Goal: Task Accomplishment & Management: Manage account settings

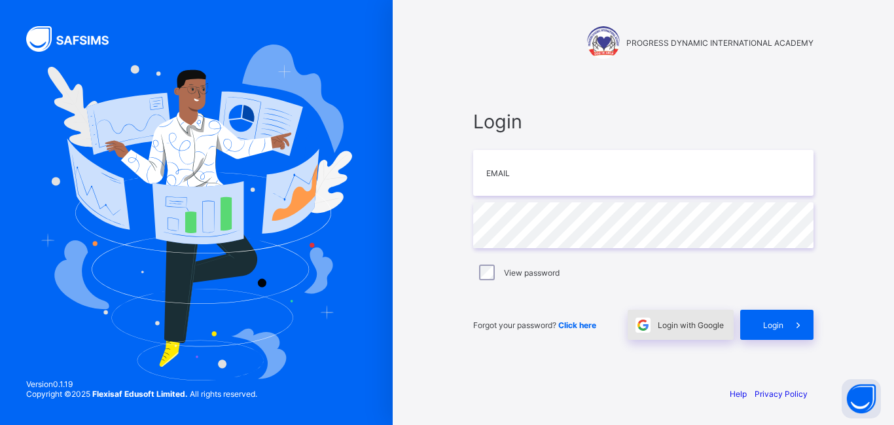
click at [701, 319] on div "Login with Google" at bounding box center [681, 325] width 106 height 30
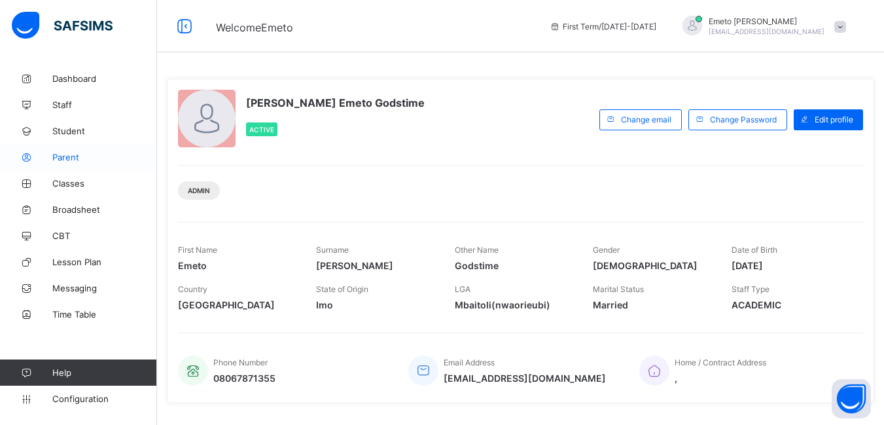
click at [69, 156] on span "Parent" at bounding box center [104, 157] width 105 height 10
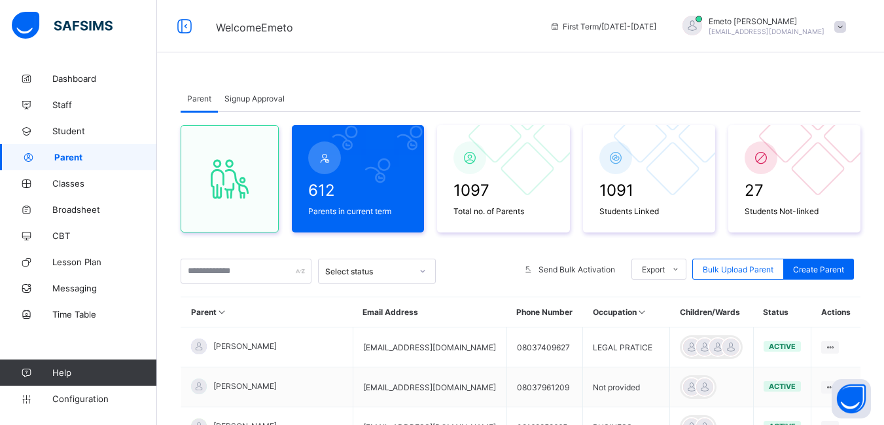
click at [245, 94] on span "Signup Approval" at bounding box center [254, 99] width 60 height 10
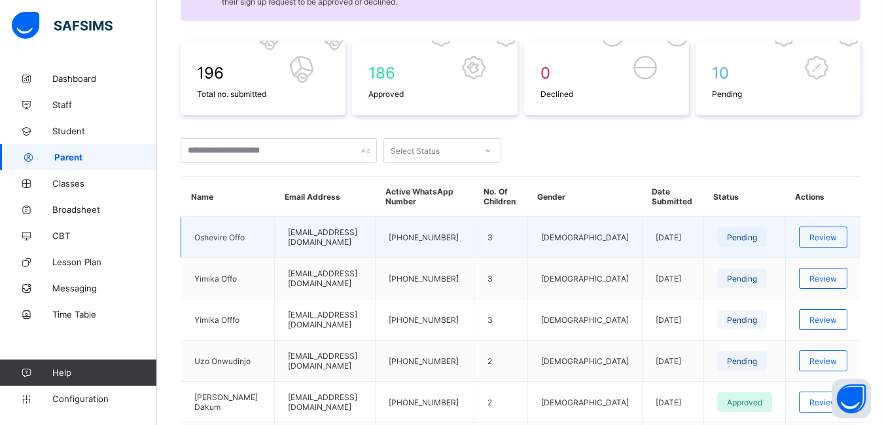
scroll to position [196, 0]
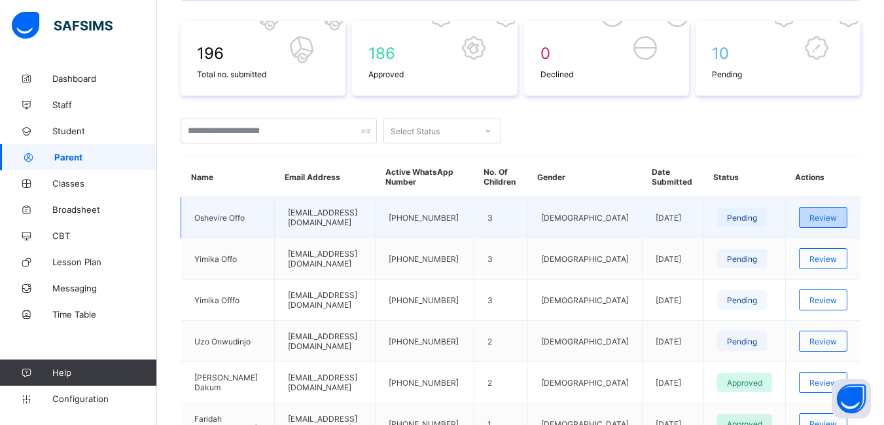
click at [836, 215] on span "Review" at bounding box center [823, 218] width 27 height 10
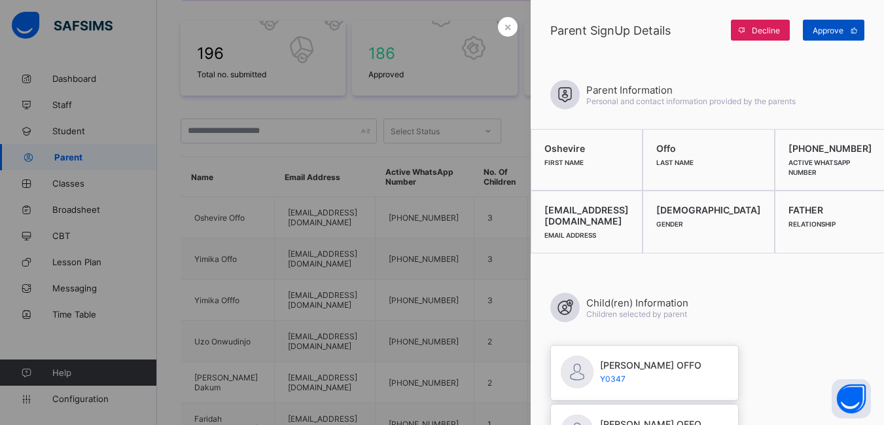
click at [830, 27] on span "Approve" at bounding box center [828, 31] width 31 height 10
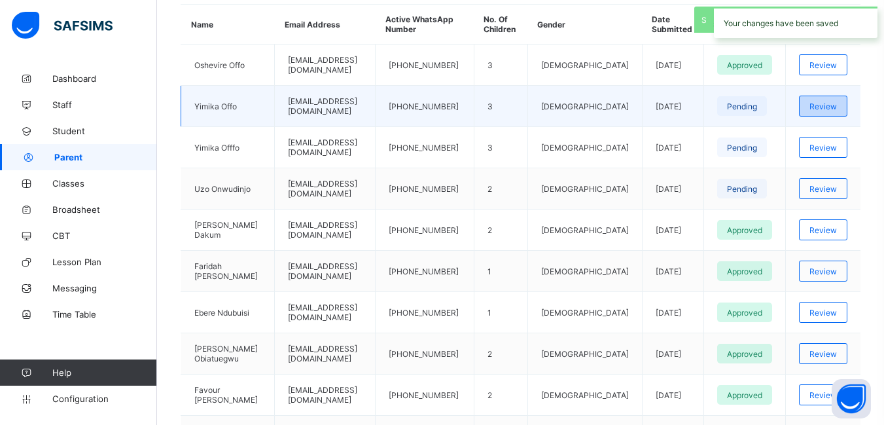
scroll to position [327, 0]
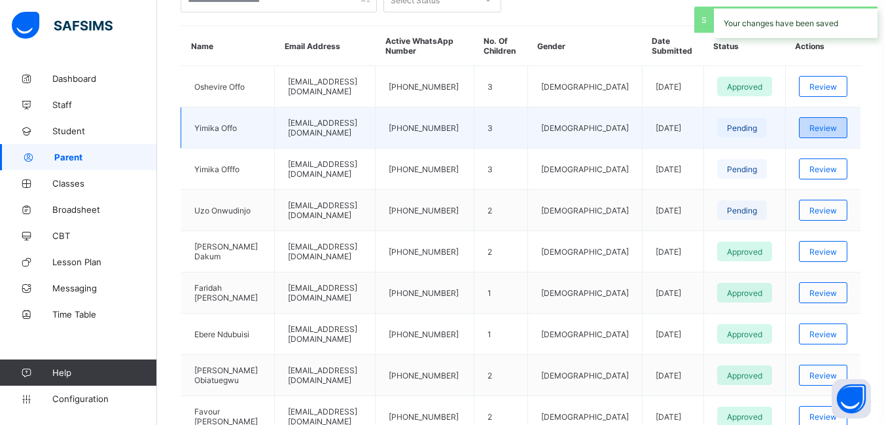
click at [829, 124] on span "Review" at bounding box center [823, 128] width 27 height 10
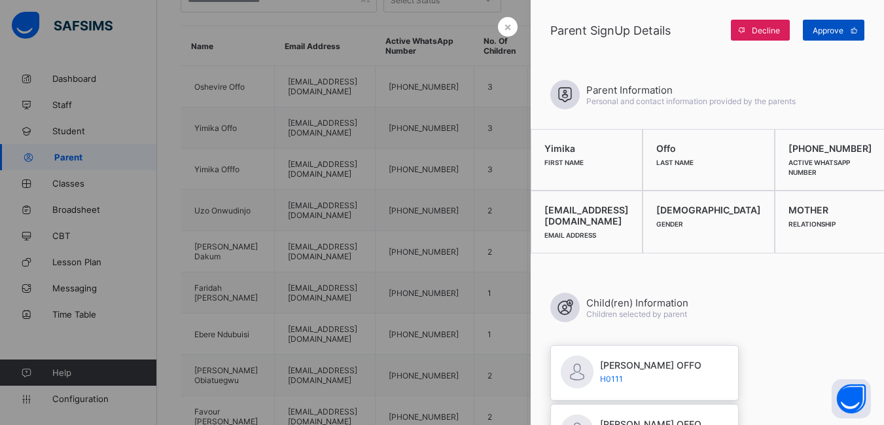
click at [817, 29] on span "Approve" at bounding box center [828, 31] width 31 height 10
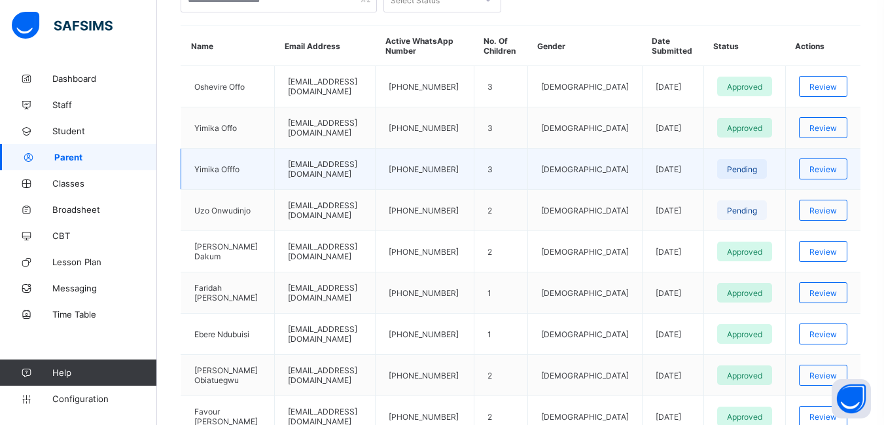
click at [743, 173] on span "Pending" at bounding box center [742, 169] width 30 height 10
click at [834, 170] on span "Review" at bounding box center [823, 169] width 27 height 10
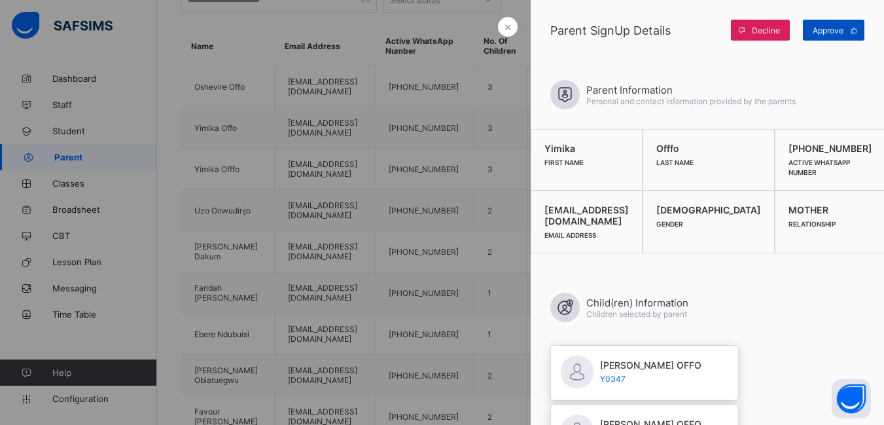
click at [827, 31] on span "Approve" at bounding box center [828, 31] width 31 height 10
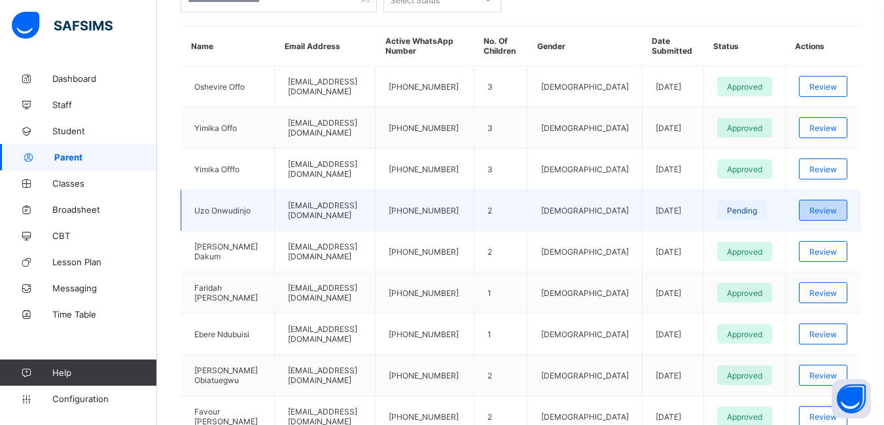
click at [837, 211] on span "Review" at bounding box center [823, 210] width 27 height 10
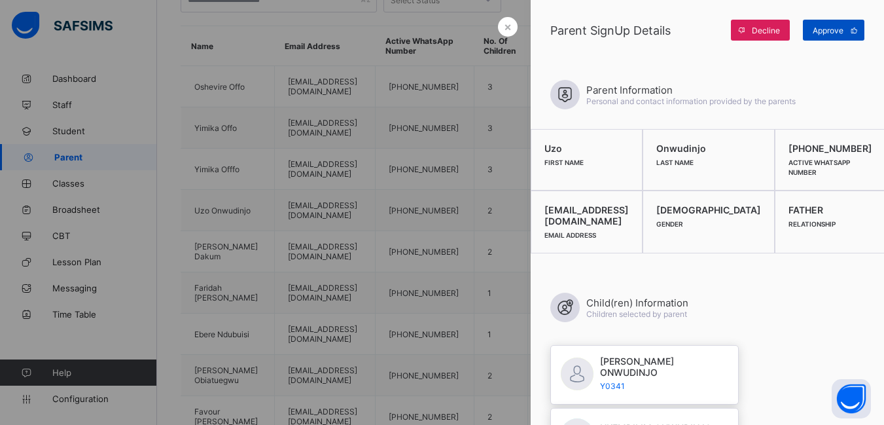
click at [834, 31] on span "Approve" at bounding box center [828, 31] width 31 height 10
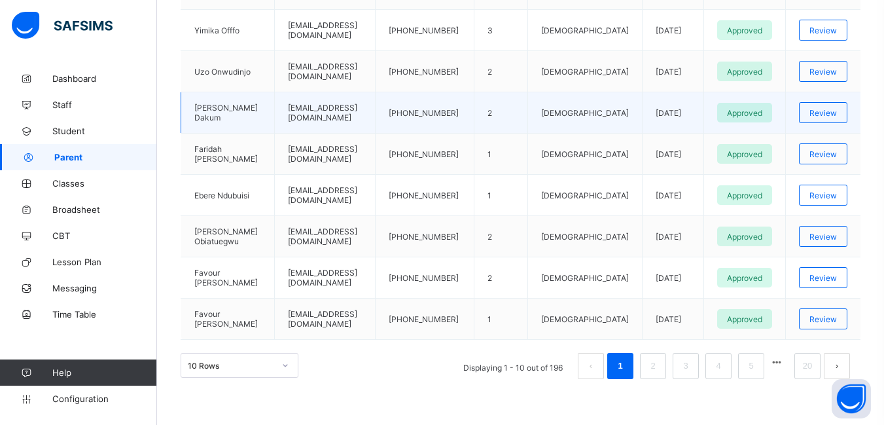
scroll to position [8, 0]
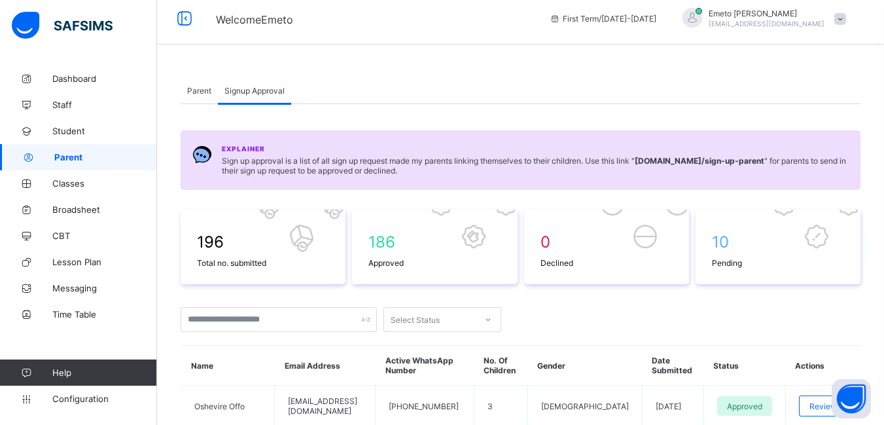
click at [203, 87] on span "Parent" at bounding box center [199, 91] width 24 height 10
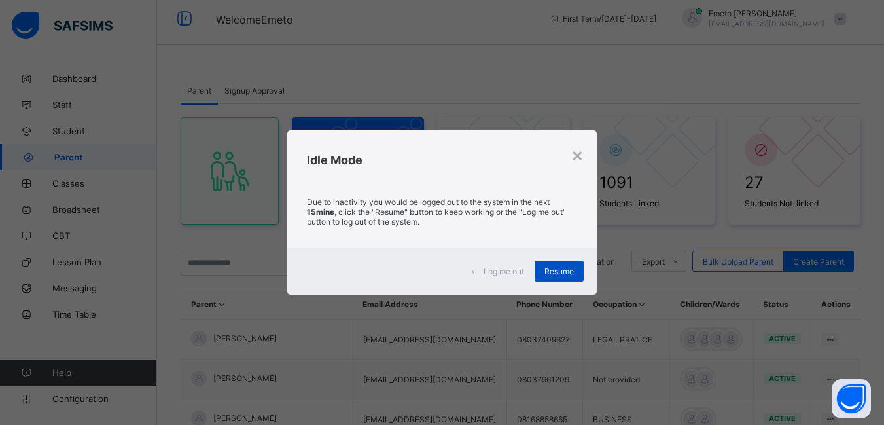
click at [555, 272] on span "Resume" at bounding box center [558, 271] width 29 height 10
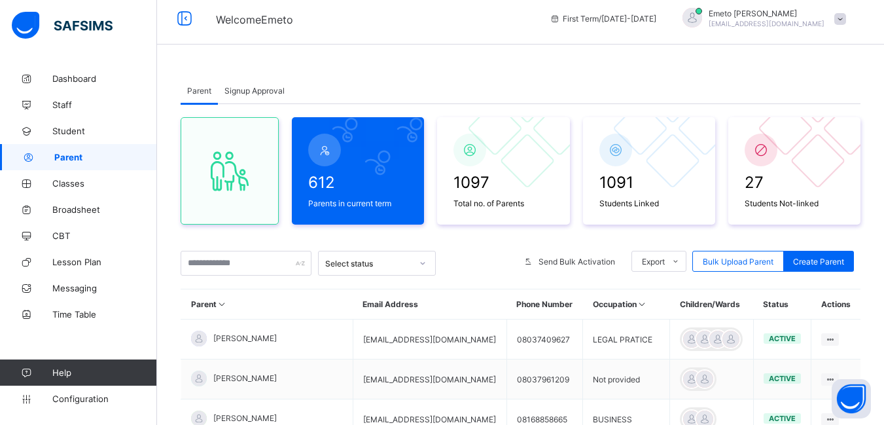
click at [230, 91] on span "Signup Approval" at bounding box center [254, 91] width 60 height 10
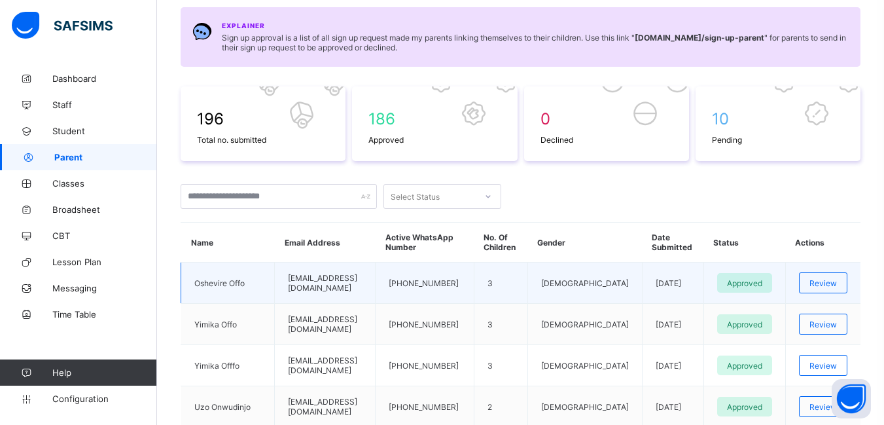
scroll to position [0, 0]
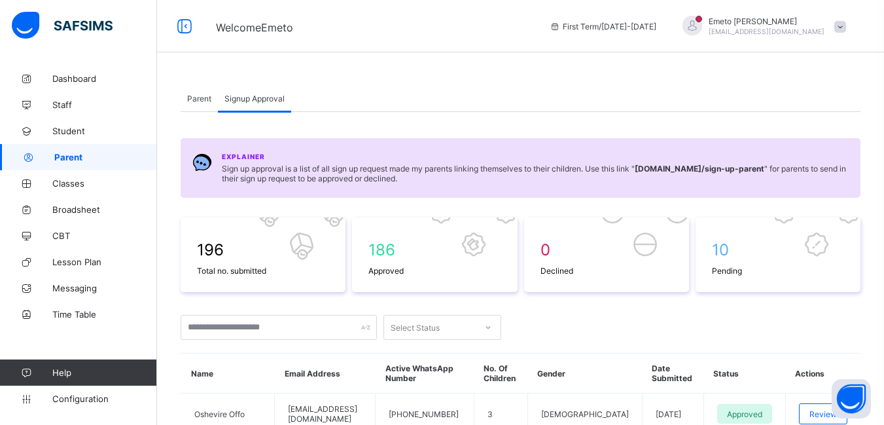
click at [191, 96] on span "Parent" at bounding box center [199, 99] width 24 height 10
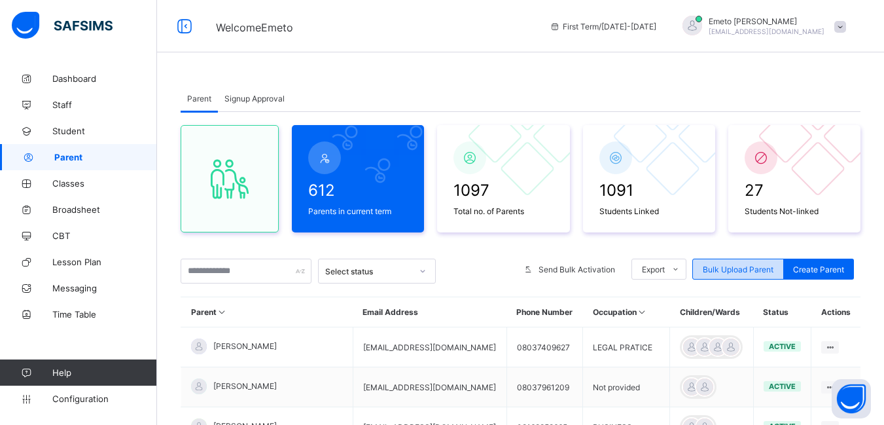
click at [752, 268] on span "Bulk Upload Parent" at bounding box center [738, 269] width 71 height 10
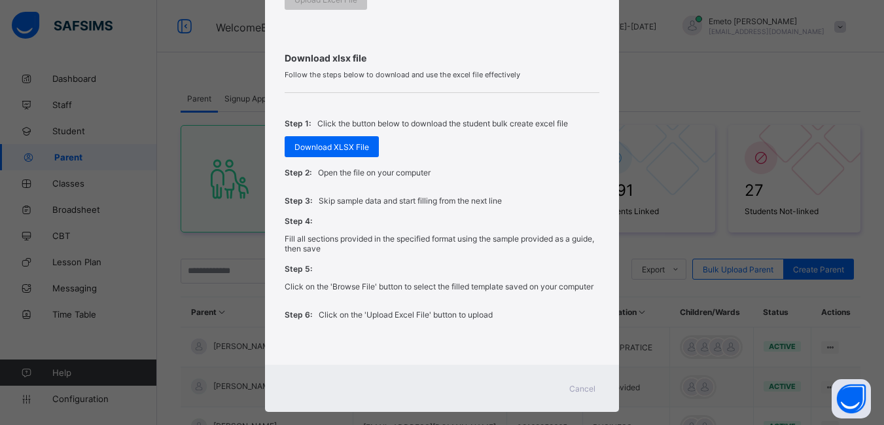
scroll to position [412, 0]
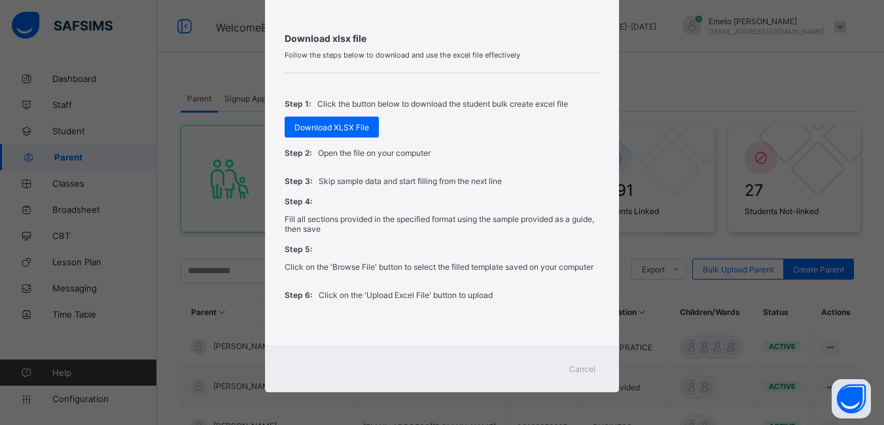
click at [578, 367] on span "Cancel" at bounding box center [582, 369] width 26 height 10
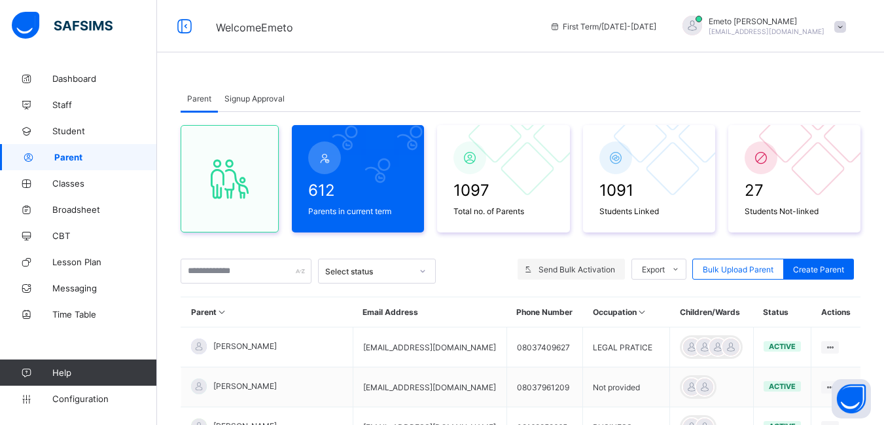
click at [583, 267] on span "Send Bulk Activation" at bounding box center [577, 269] width 77 height 10
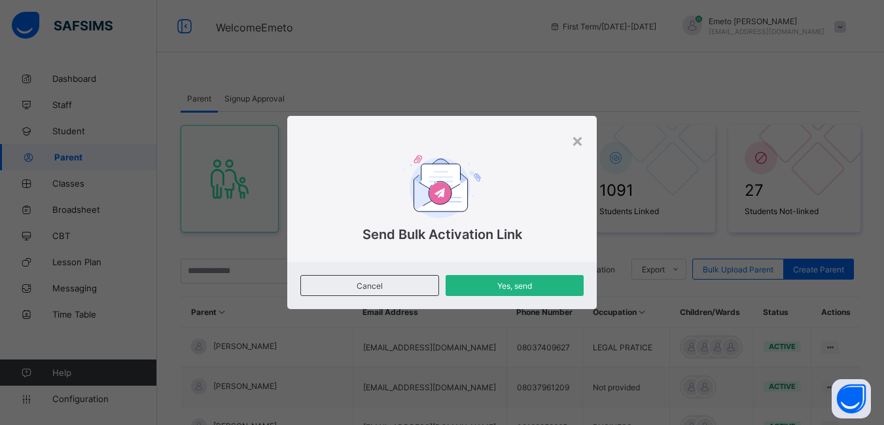
click at [530, 289] on span "Yes, send" at bounding box center [514, 286] width 118 height 10
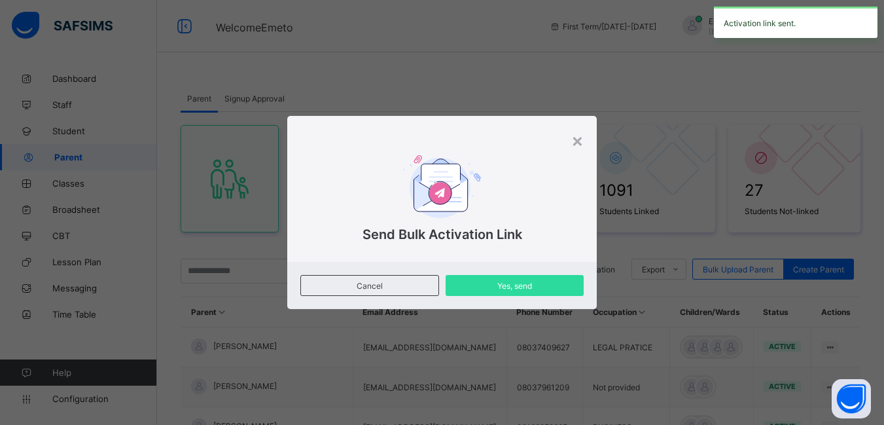
click at [452, 73] on div "× Send Bulk Activation Link Cancel Yes, send" at bounding box center [442, 212] width 884 height 425
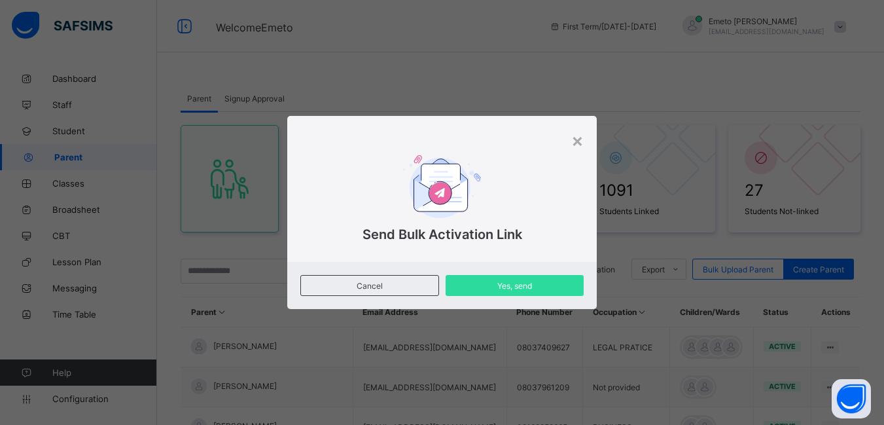
click at [74, 99] on div "× Send Bulk Activation Link Cancel Yes, send" at bounding box center [442, 212] width 884 height 425
click at [368, 283] on span "Cancel" at bounding box center [369, 286] width 117 height 10
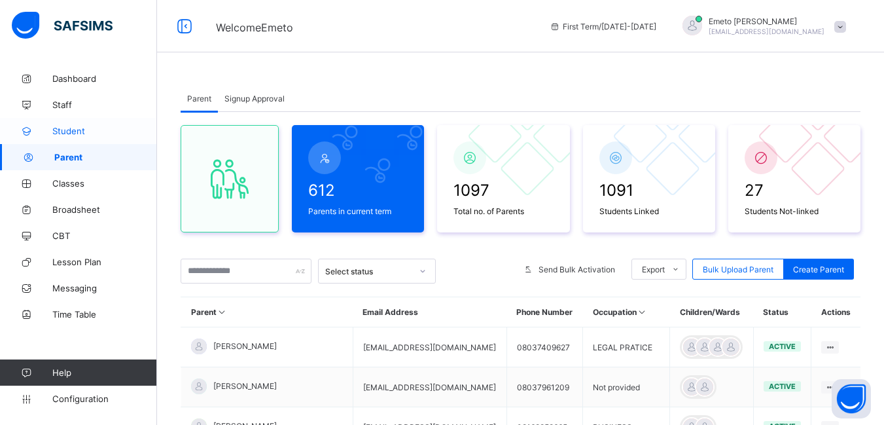
click at [73, 132] on span "Student" at bounding box center [104, 131] width 105 height 10
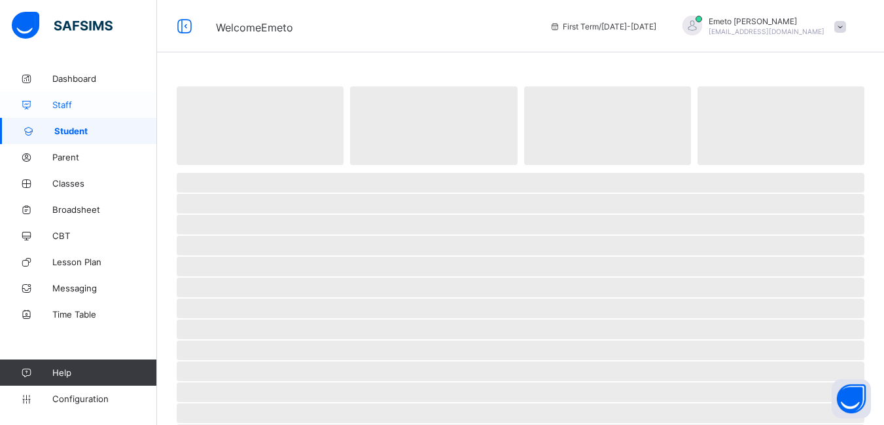
click at [67, 107] on span "Staff" at bounding box center [104, 104] width 105 height 10
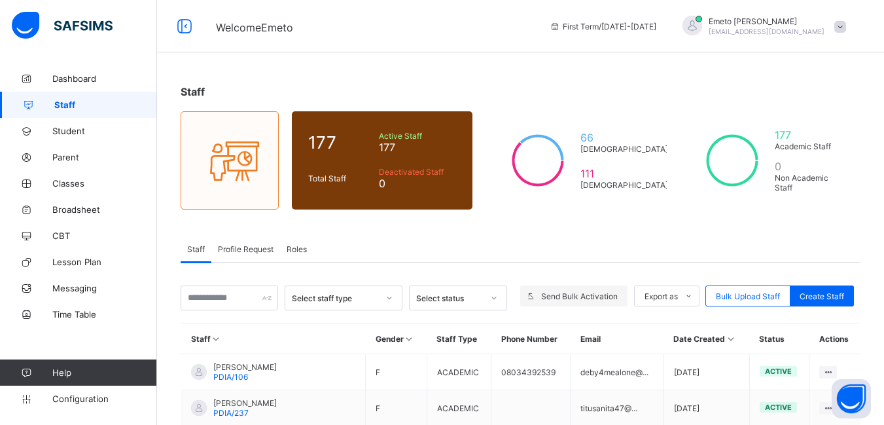
click at [593, 297] on span "Send Bulk Activation" at bounding box center [579, 296] width 77 height 10
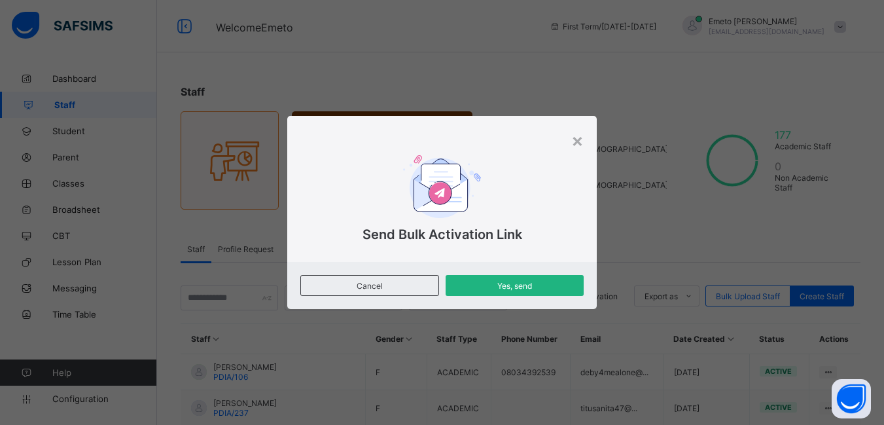
click at [534, 284] on span "Yes, send" at bounding box center [514, 286] width 118 height 10
click at [577, 138] on div "×" at bounding box center [577, 140] width 12 height 22
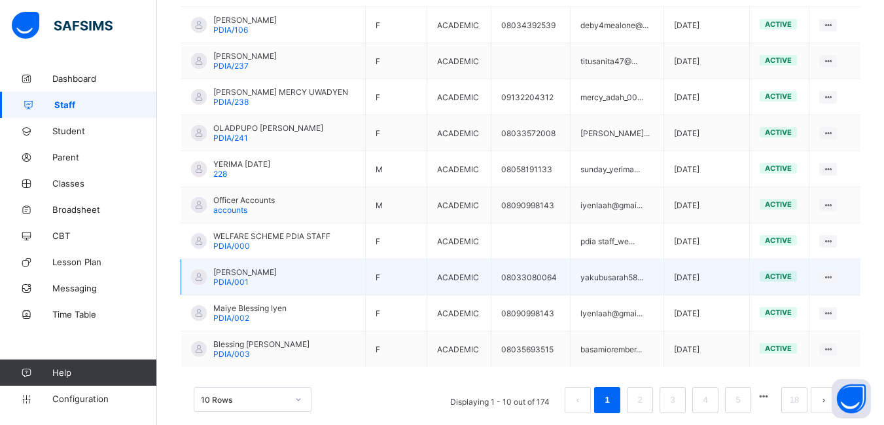
scroll to position [368, 0]
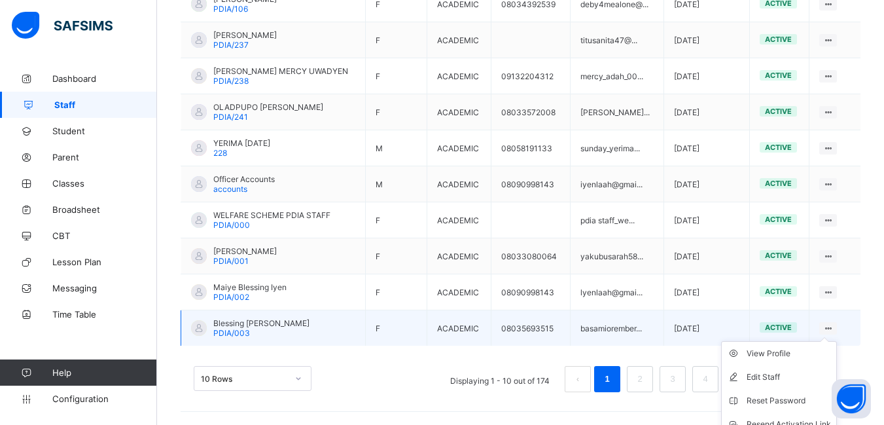
click at [834, 327] on icon at bounding box center [828, 328] width 11 height 10
click at [836, 341] on ul "View Profile Edit Staff Reset Password Resend Activation Link Change Email Dele…" at bounding box center [779, 412] width 116 height 143
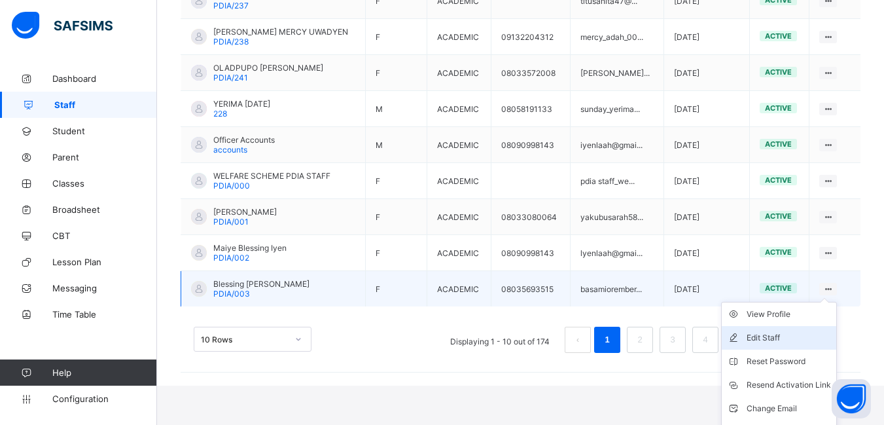
scroll to position [427, 0]
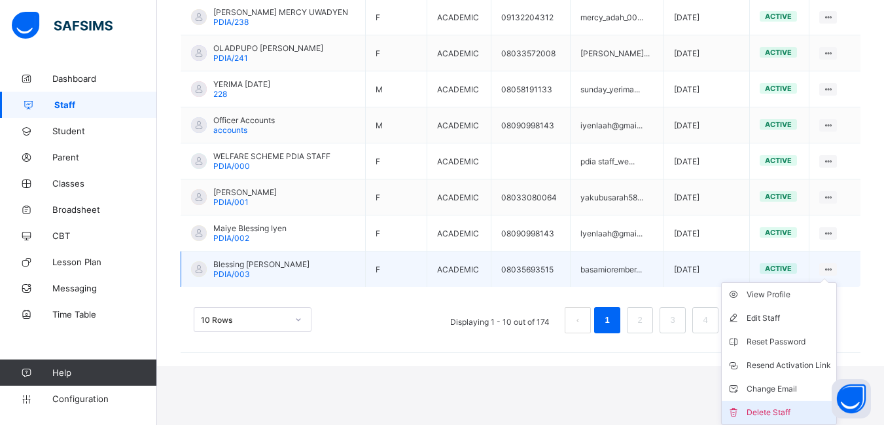
click at [780, 408] on div "Delete Staff" at bounding box center [789, 412] width 84 height 13
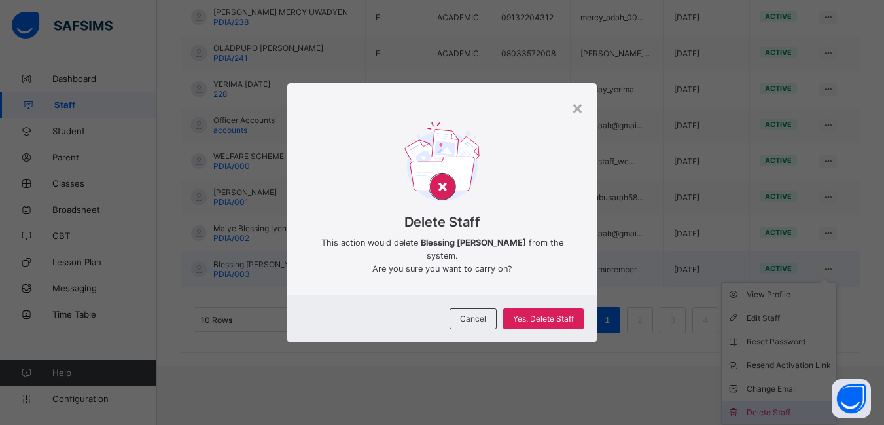
scroll to position [368, 0]
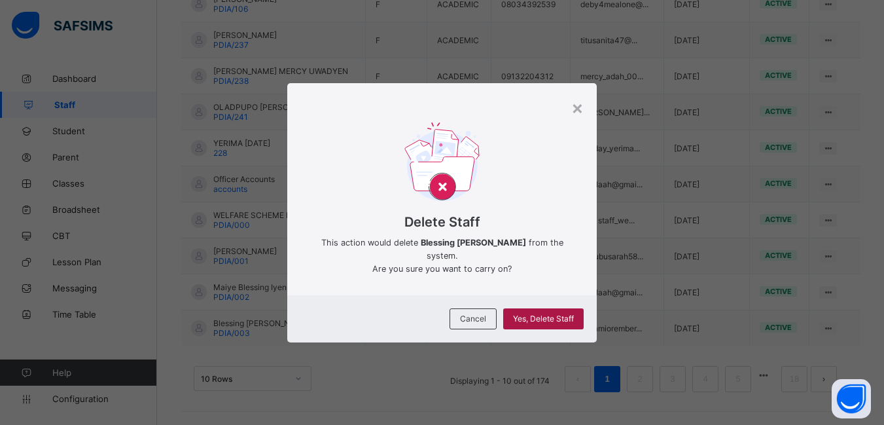
click at [558, 321] on span "Yes, Delete Staff" at bounding box center [543, 318] width 61 height 10
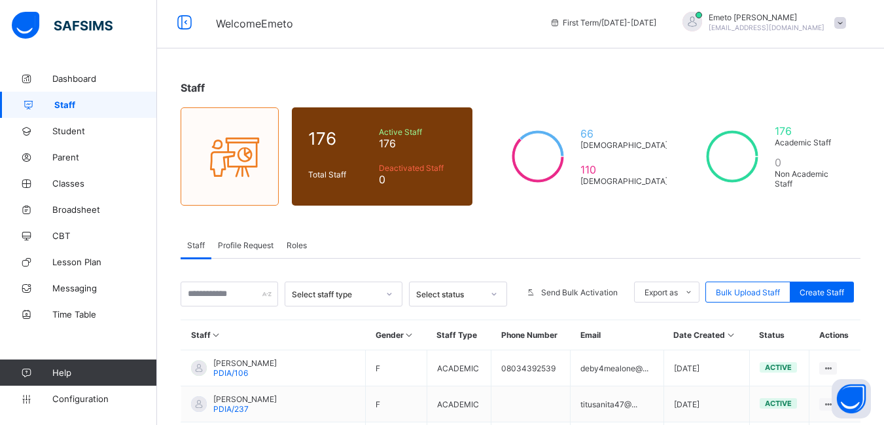
scroll to position [0, 0]
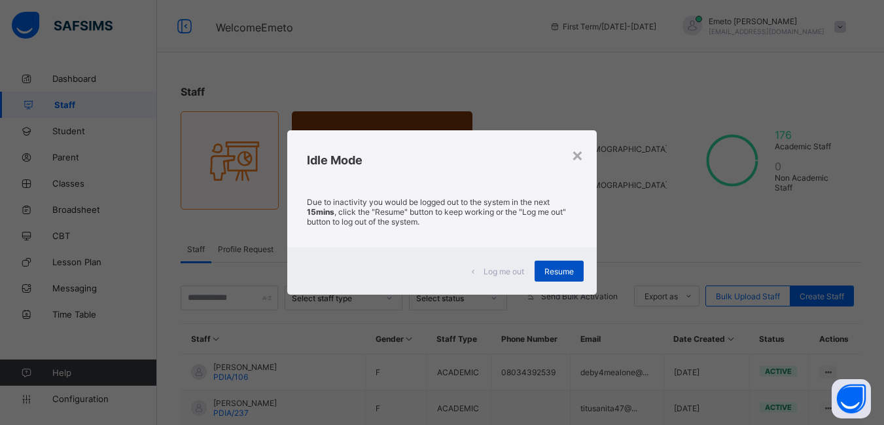
click at [563, 272] on span "Resume" at bounding box center [558, 271] width 29 height 10
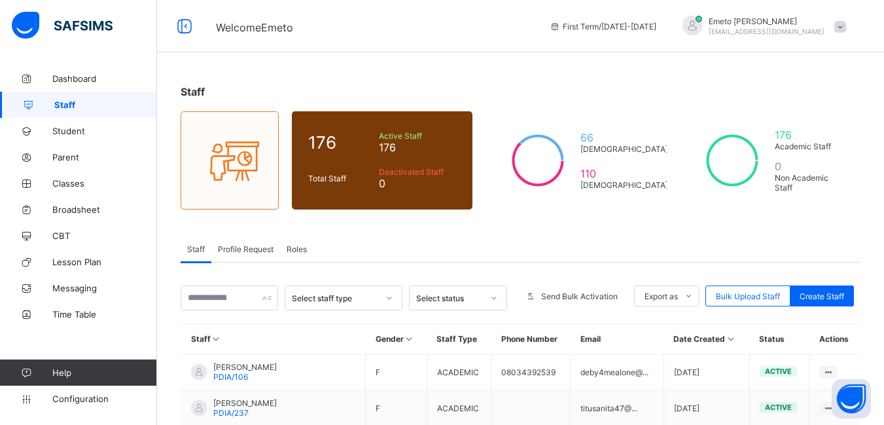
click at [252, 245] on span "Profile Request" at bounding box center [246, 249] width 56 height 10
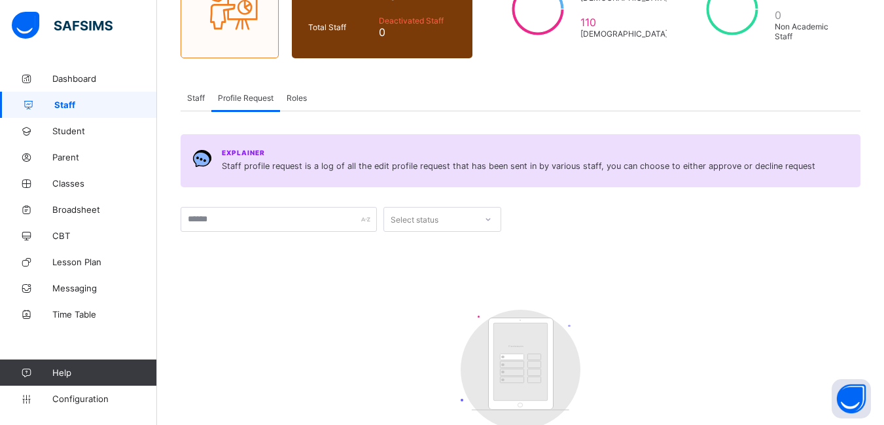
scroll to position [131, 0]
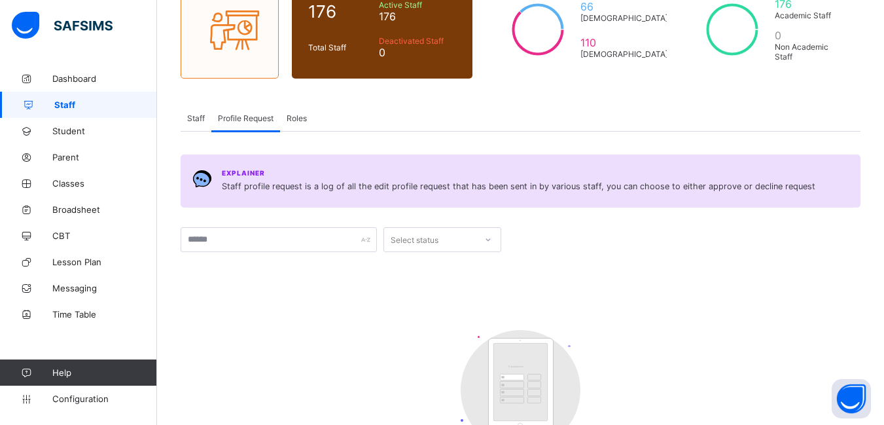
click at [303, 115] on span "Roles" at bounding box center [297, 118] width 20 height 10
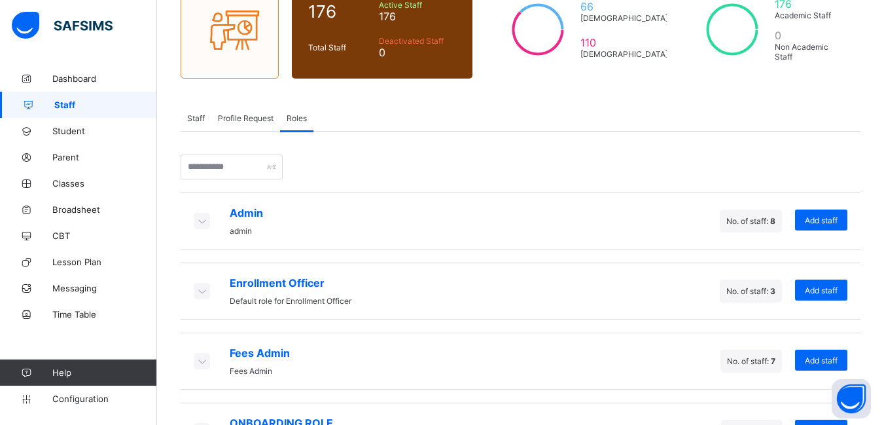
scroll to position [185, 0]
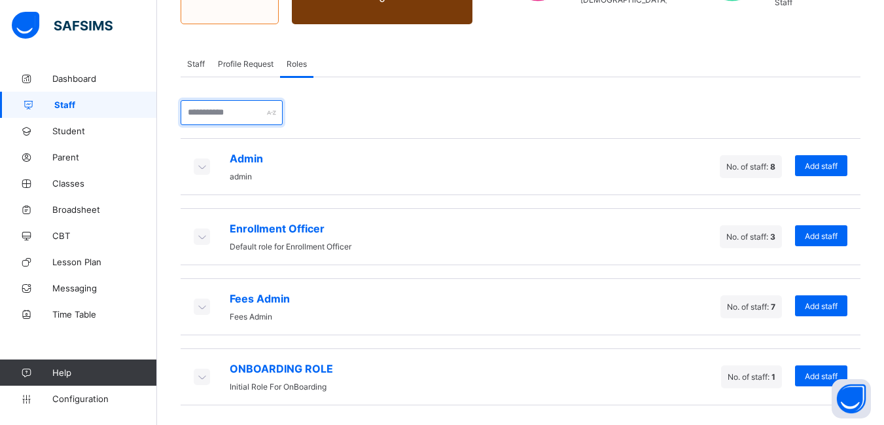
click at [232, 109] on input "text" at bounding box center [232, 112] width 102 height 25
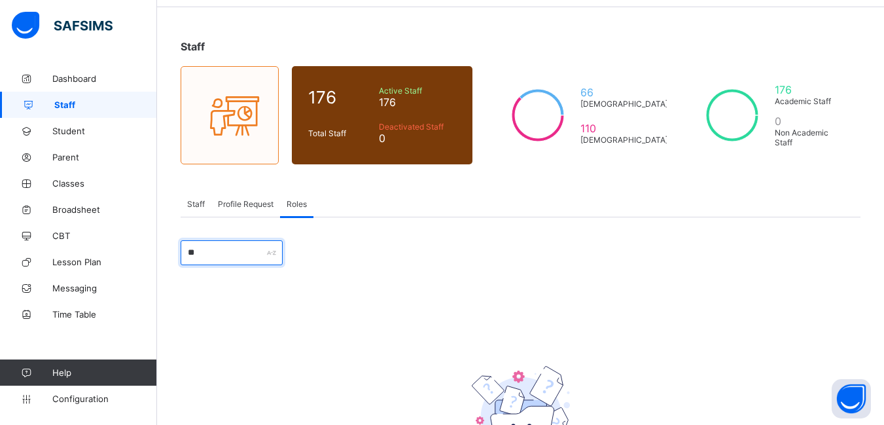
scroll to position [141, 0]
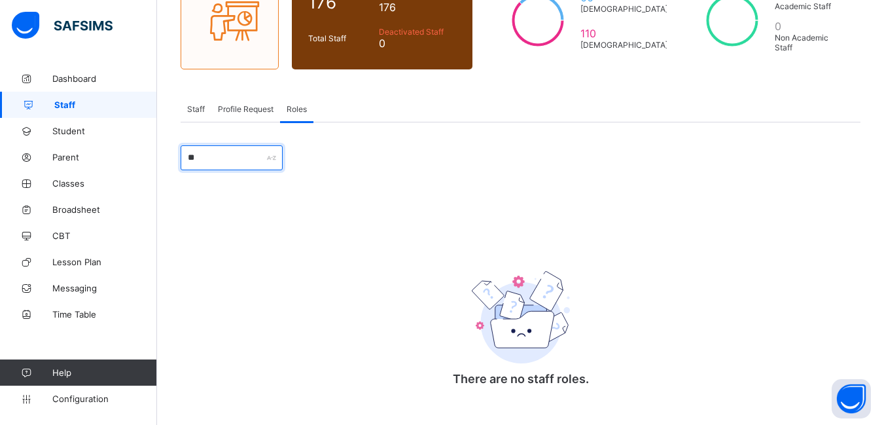
type input "*"
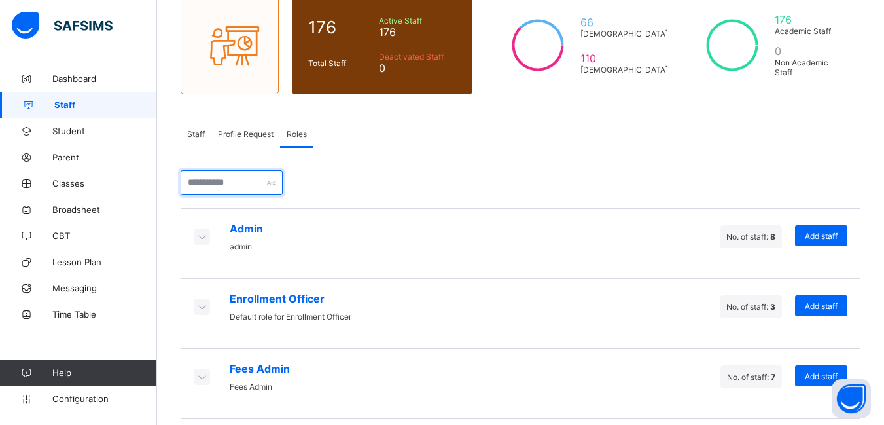
scroll to position [185, 0]
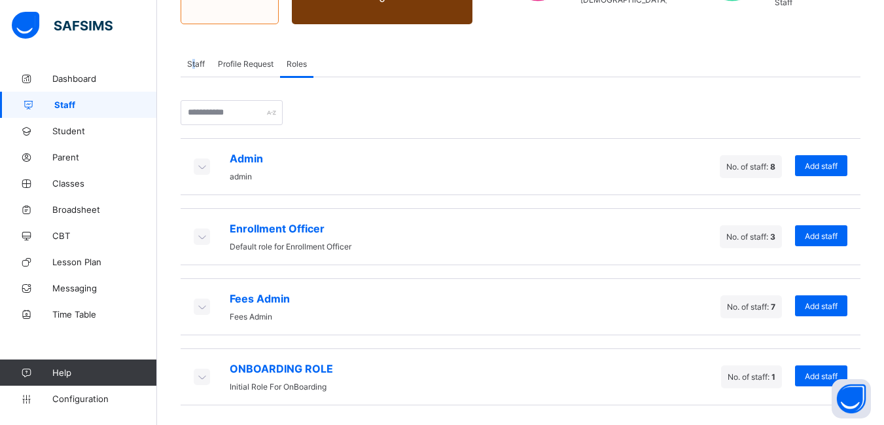
click at [192, 62] on span "Staff" at bounding box center [196, 64] width 18 height 10
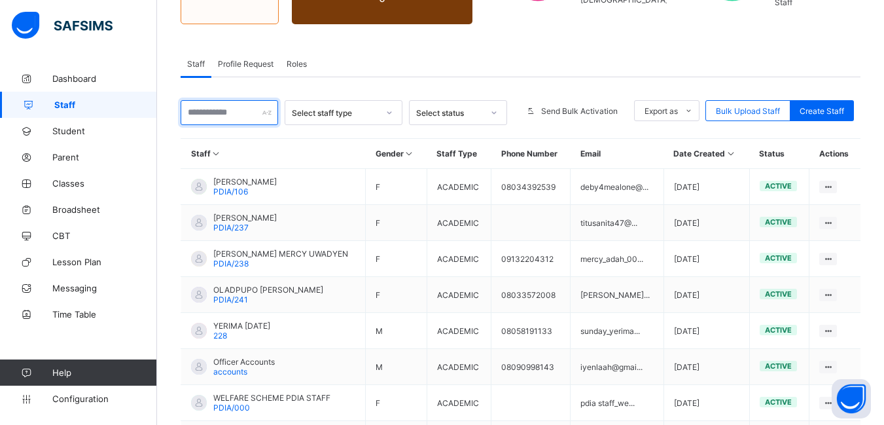
click at [257, 114] on input "text" at bounding box center [230, 112] width 98 height 25
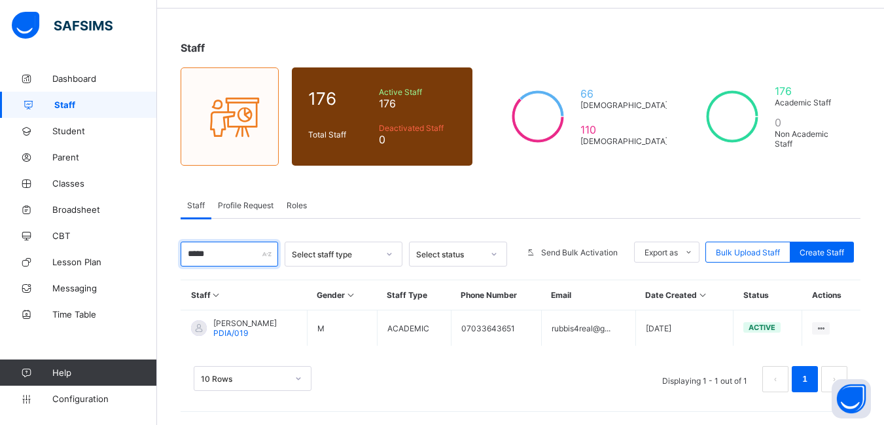
scroll to position [44, 0]
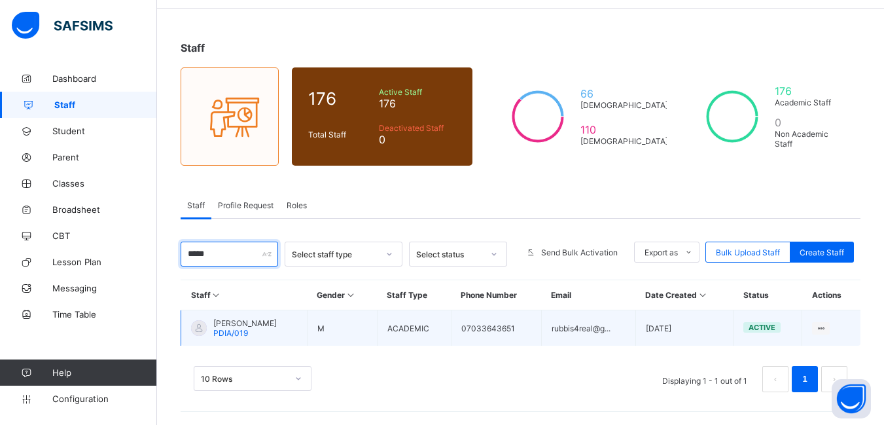
type input "*****"
click at [262, 321] on span "[PERSON_NAME]" at bounding box center [244, 323] width 63 height 10
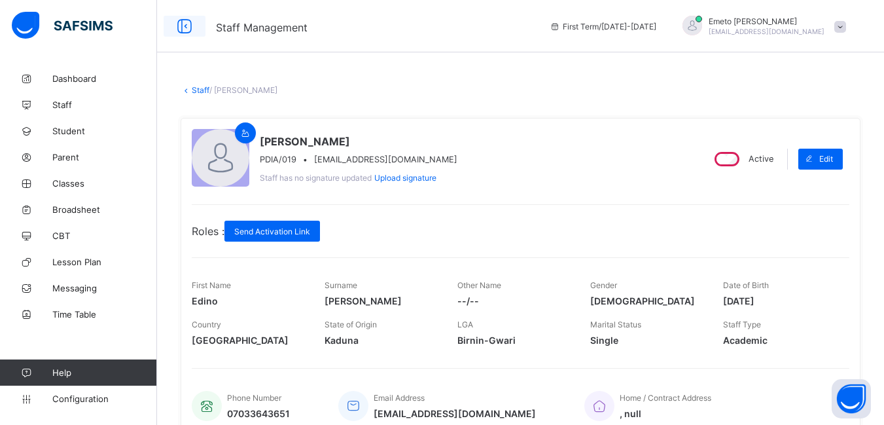
click at [185, 25] on icon at bounding box center [184, 26] width 22 height 19
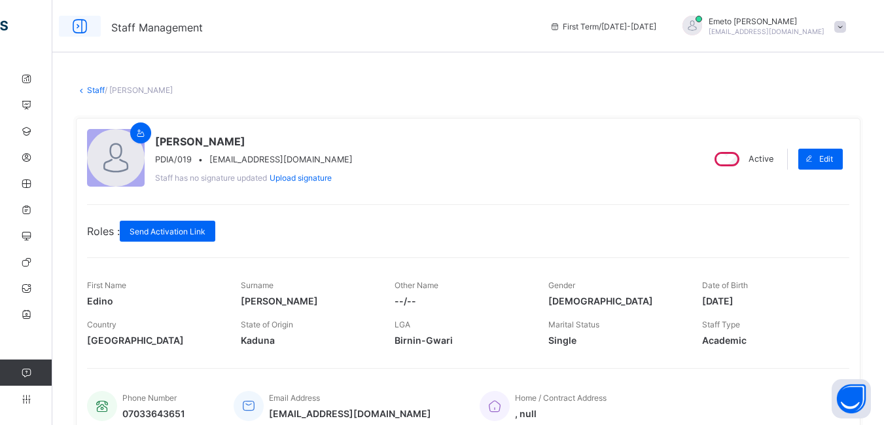
click at [77, 28] on icon at bounding box center [80, 26] width 22 height 19
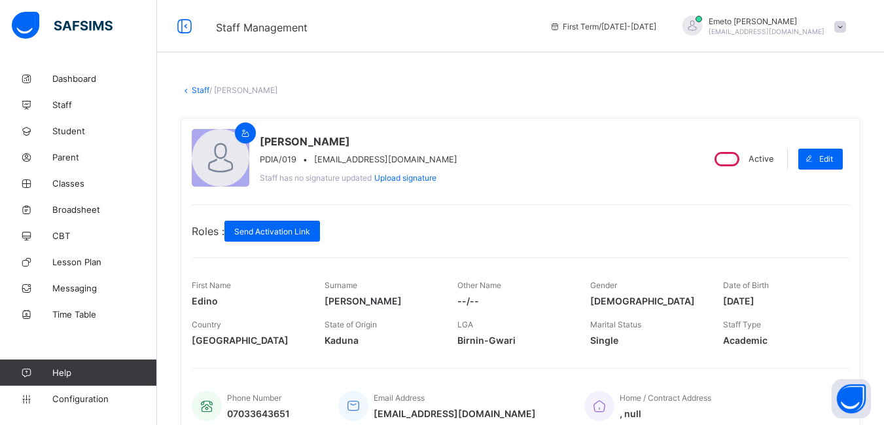
click at [205, 88] on link "Staff" at bounding box center [201, 90] width 18 height 10
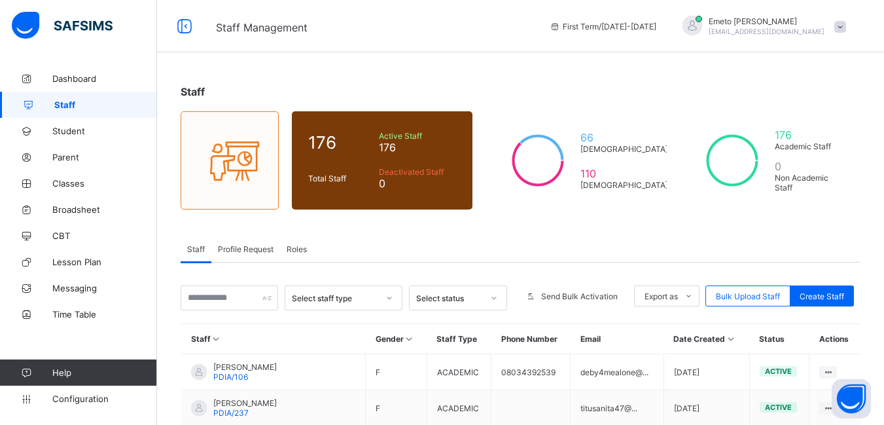
scroll to position [65, 0]
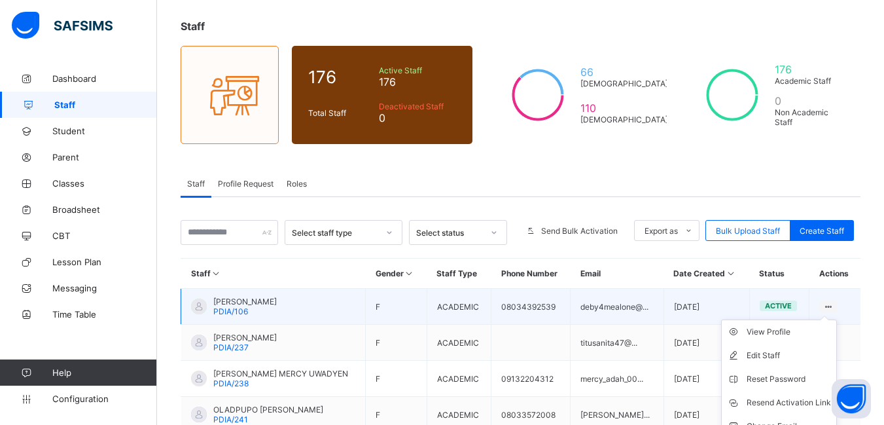
click at [836, 319] on ul "View Profile Edit Staff Reset Password Resend Activation Link Change Email Dele…" at bounding box center [779, 390] width 116 height 143
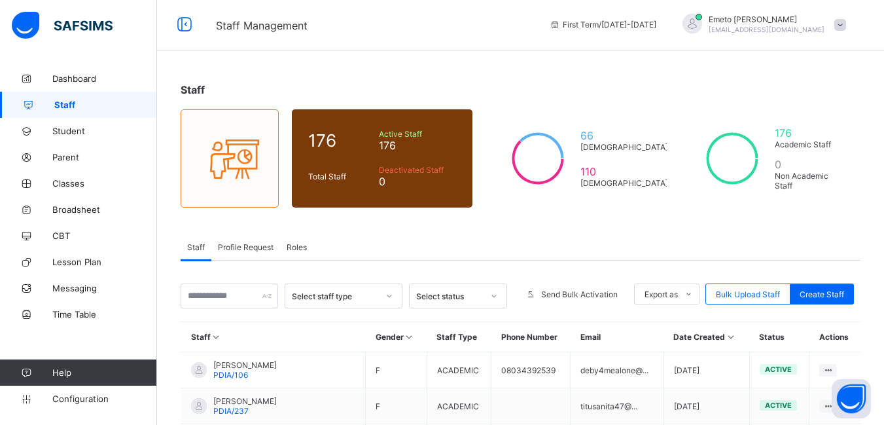
scroll to position [0, 0]
